Goal: Information Seeking & Learning: Learn about a topic

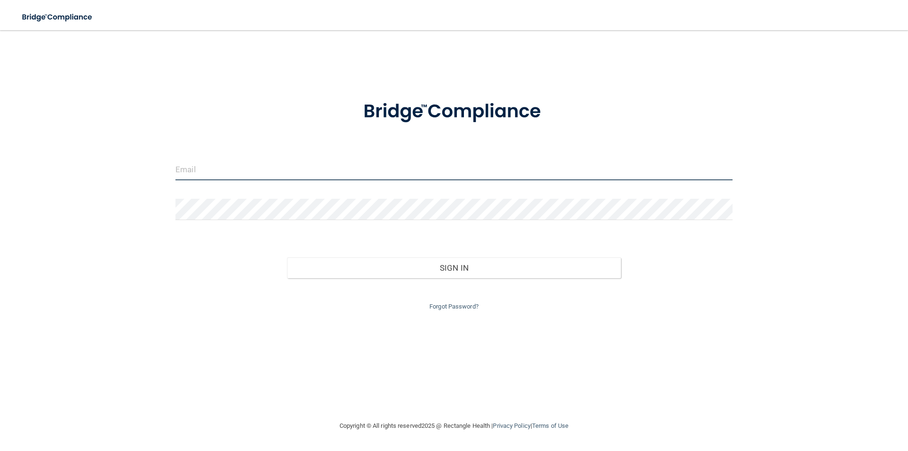
click at [237, 174] on input "email" at bounding box center [453, 169] width 557 height 21
type input "[PERSON_NAME][EMAIL_ADDRESS][DOMAIN_NAME]"
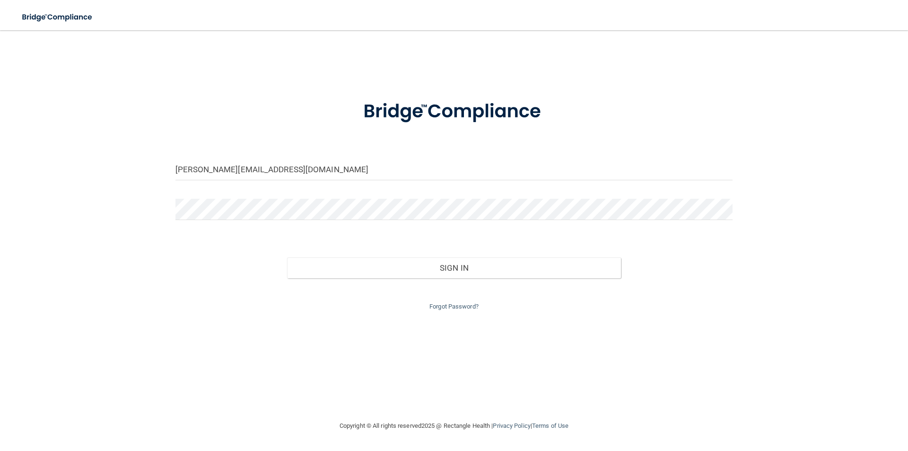
drag, startPoint x: 256, startPoint y: 171, endPoint x: 152, endPoint y: 197, distance: 107.3
click at [152, 197] on div "[PERSON_NAME][EMAIL_ADDRESS][DOMAIN_NAME] Invalid email/password. You don't hav…" at bounding box center [454, 225] width 870 height 371
click at [183, 167] on input "email" at bounding box center [453, 169] width 557 height 21
type input "[EMAIL_ADDRESS][DOMAIN_NAME]"
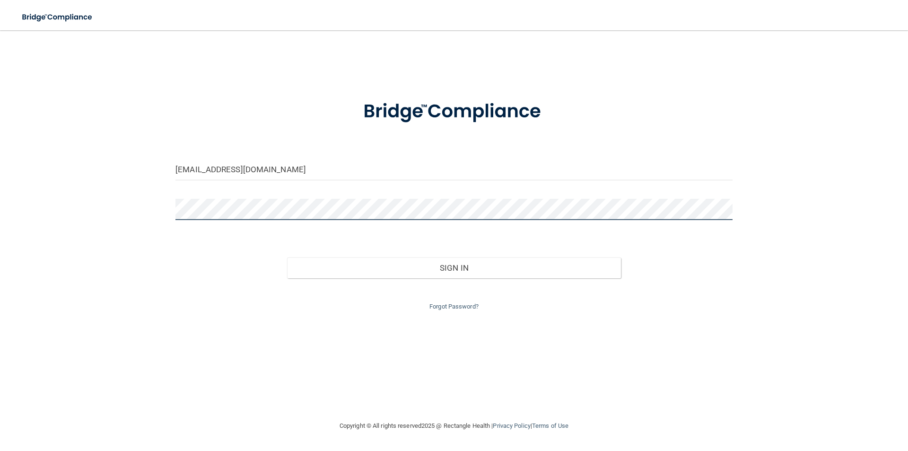
click at [155, 207] on div "[EMAIL_ADDRESS][DOMAIN_NAME] Invalid email/password. You don't have permission …" at bounding box center [454, 225] width 870 height 371
click at [287, 257] on button "Sign In" at bounding box center [454, 267] width 334 height 21
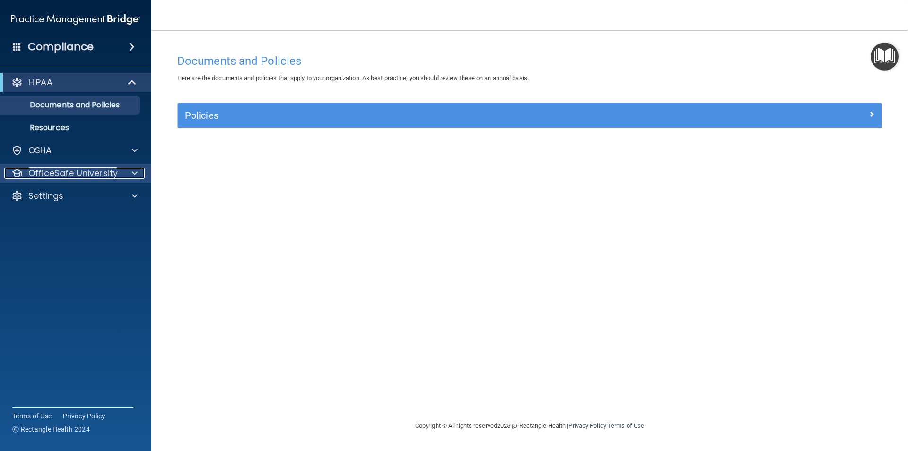
click at [68, 174] on p "OfficeSafe University" at bounding box center [72, 172] width 89 height 11
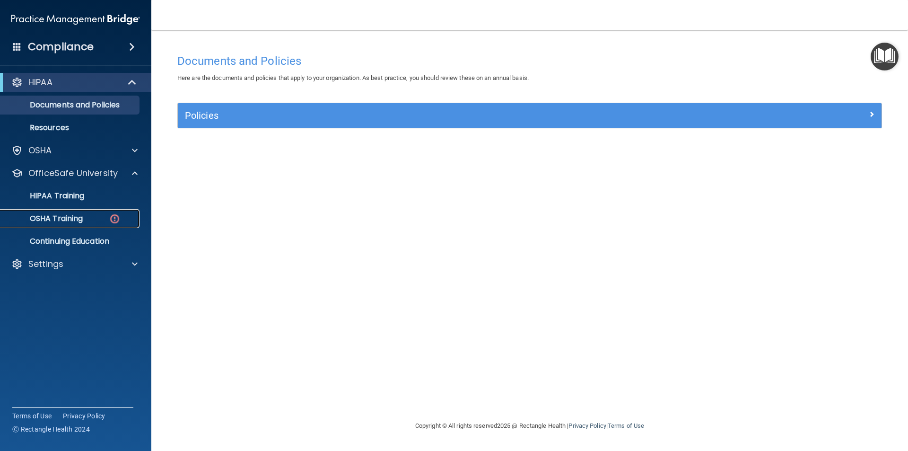
click at [80, 219] on p "OSHA Training" at bounding box center [44, 218] width 77 height 9
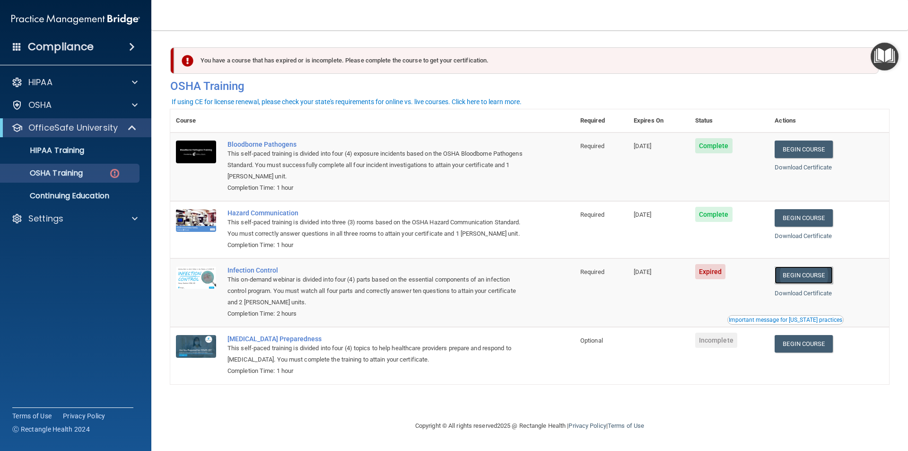
click at [804, 278] on link "Begin Course" at bounding box center [804, 274] width 58 height 17
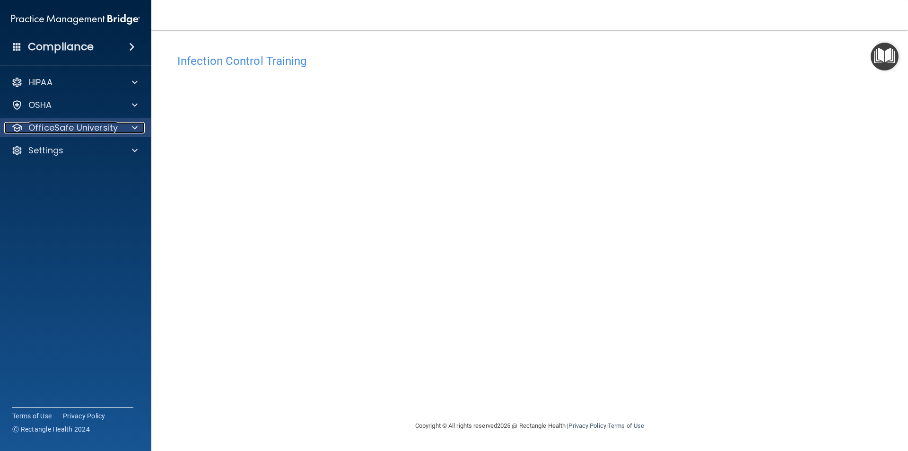
click at [130, 130] on div at bounding box center [134, 127] width 24 height 11
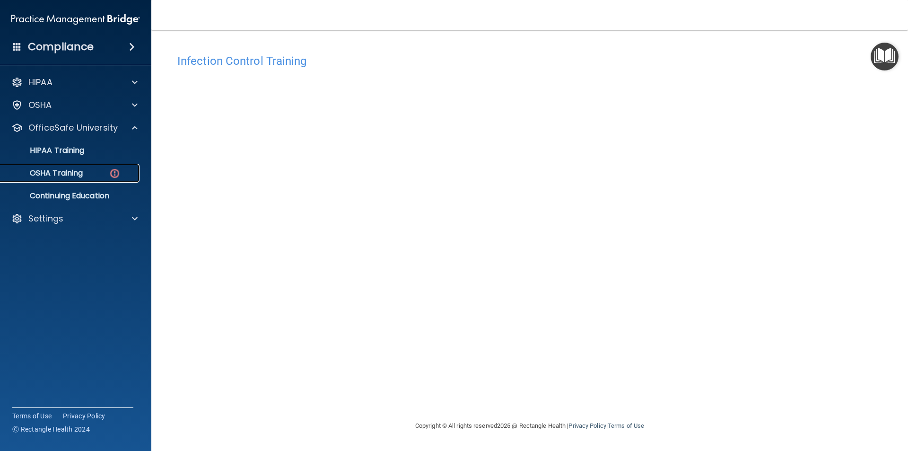
click at [72, 171] on p "OSHA Training" at bounding box center [44, 172] width 77 height 9
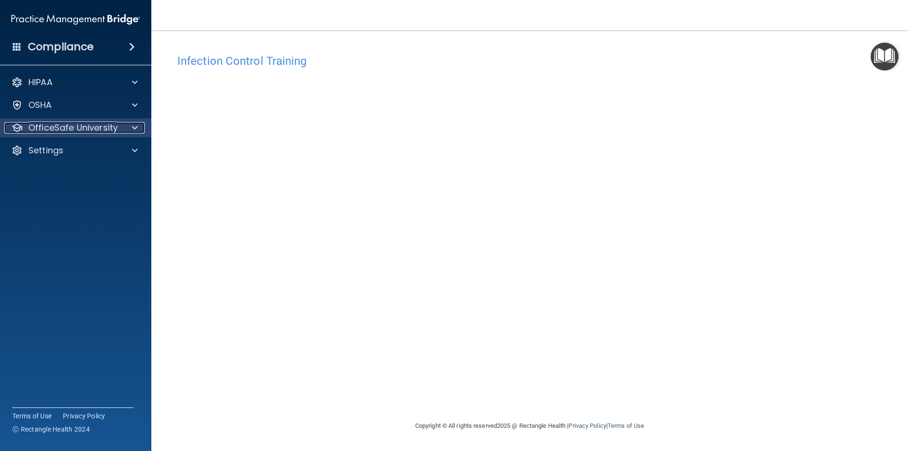
click at [137, 125] on span at bounding box center [135, 127] width 6 height 11
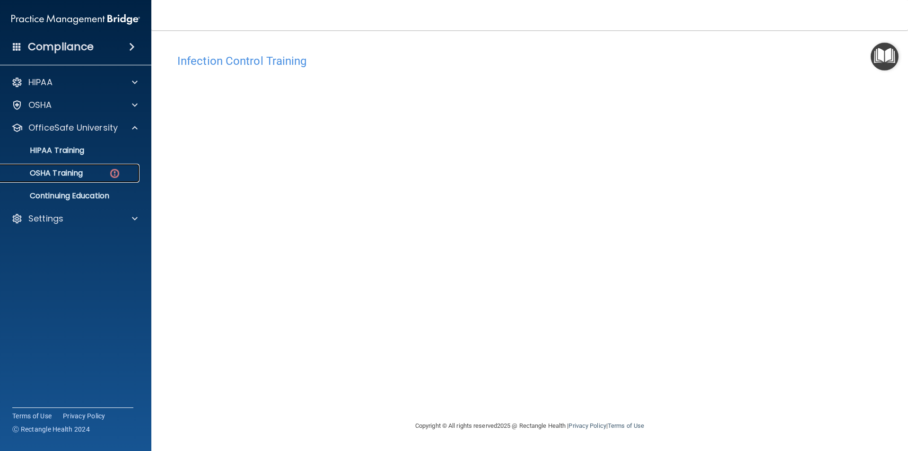
click at [111, 174] on img at bounding box center [115, 173] width 12 height 12
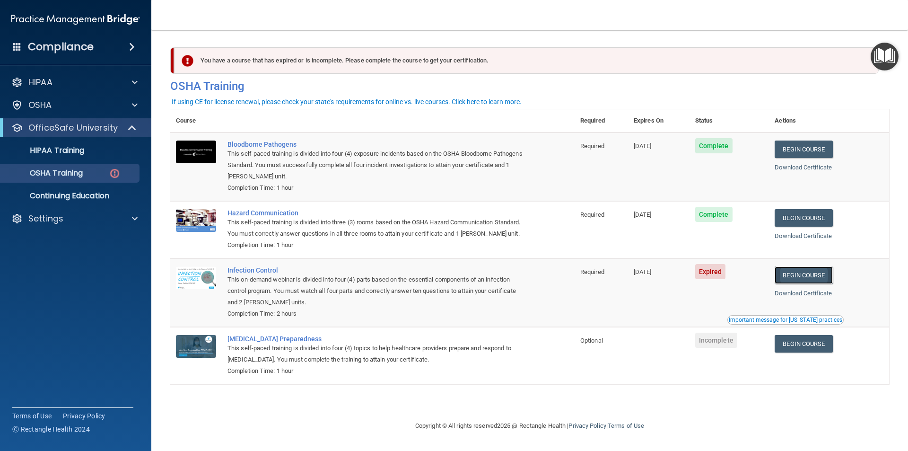
click at [812, 272] on link "Begin Course" at bounding box center [804, 274] width 58 height 17
